Goal: Task Accomplishment & Management: Complete application form

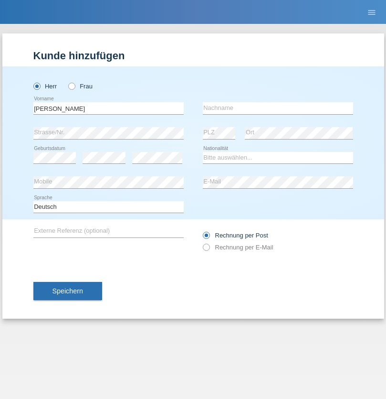
type input "[PERSON_NAME]"
click at [278, 108] on input "text" at bounding box center [278, 108] width 150 height 12
type input "[PERSON_NAME]"
select select "RO"
select select "C"
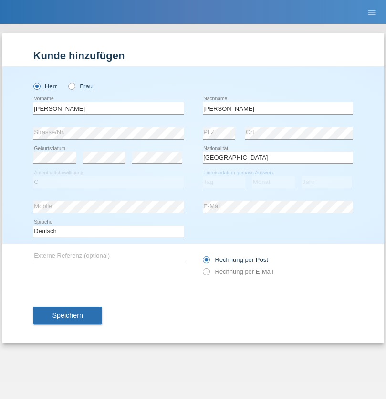
select select "17"
select select "07"
select select "2021"
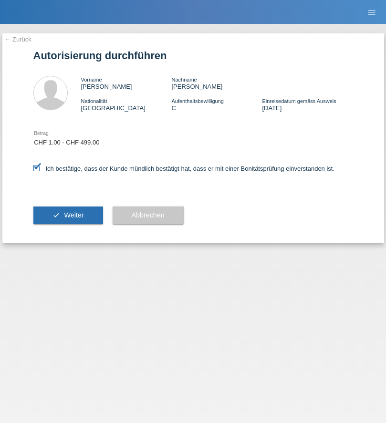
select select "1"
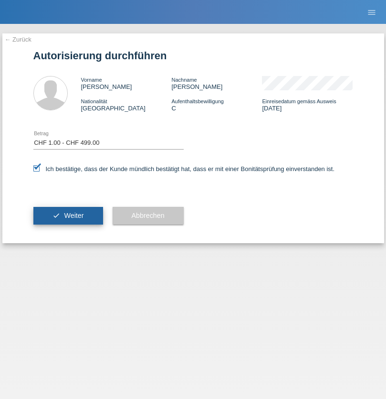
click at [68, 215] on span "Weiter" at bounding box center [74, 215] width 20 height 8
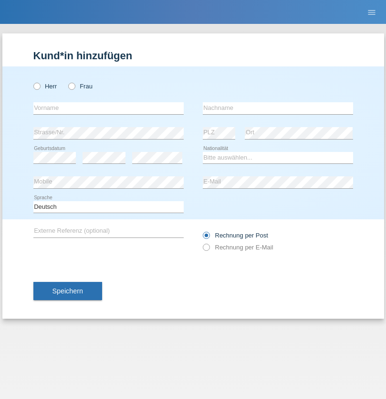
radio input "true"
click at [108, 108] on input "text" at bounding box center [108, 108] width 150 height 12
type input "[PERSON_NAME]"
click at [278, 108] on input "text" at bounding box center [278, 108] width 150 height 12
type input "Patuzzo"
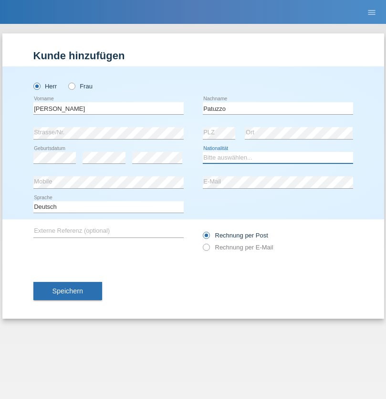
select select "IT"
select select "C"
select select "24"
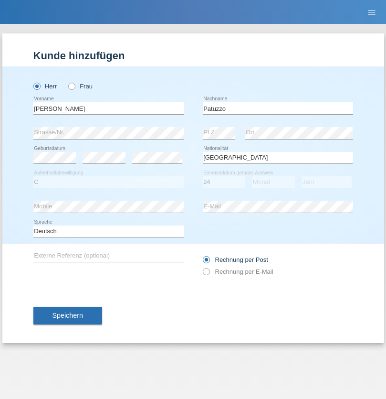
select select "09"
select select "2019"
